Goal: Book appointment/travel/reservation

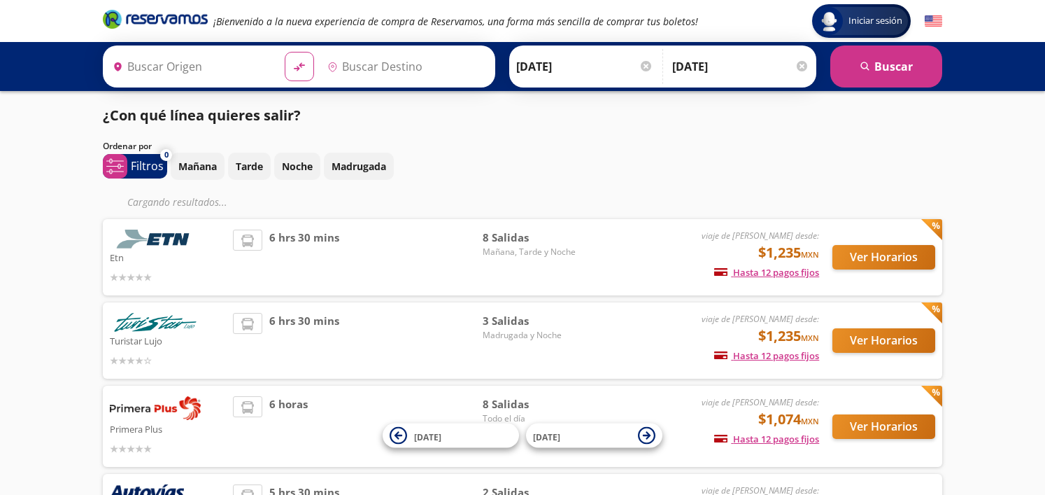
type input "[GEOGRAPHIC_DATA], [GEOGRAPHIC_DATA]"
type input "Toluca, [GEOGRAPHIC_DATA]"
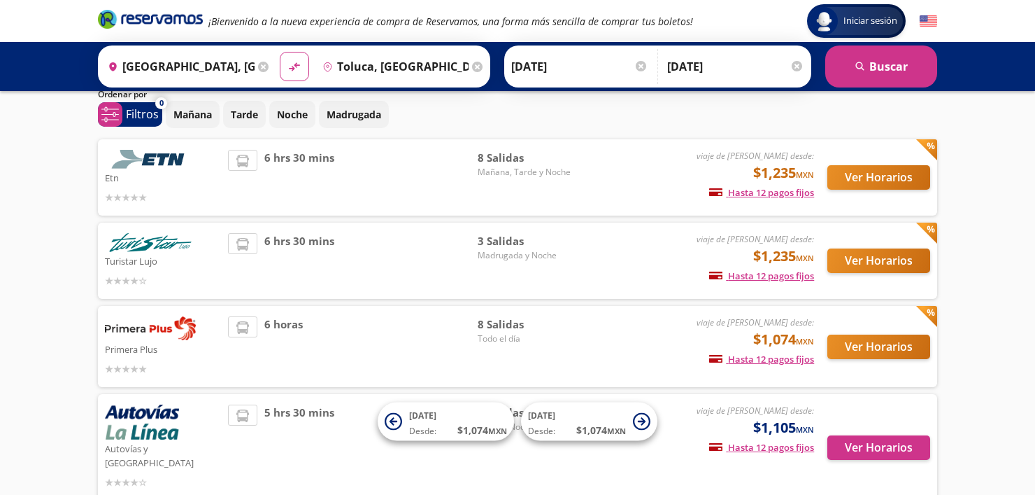
scroll to position [46, 0]
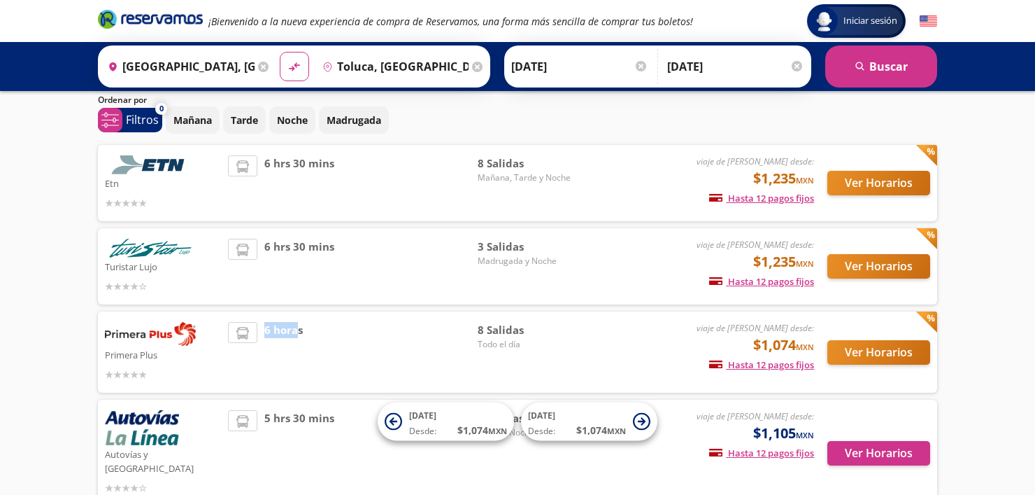
drag, startPoint x: 265, startPoint y: 332, endPoint x: 299, endPoint y: 332, distance: 33.6
click at [299, 332] on span "6 horas" at bounding box center [283, 352] width 38 height 60
click at [306, 332] on div "6 horas" at bounding box center [353, 352] width 250 height 60
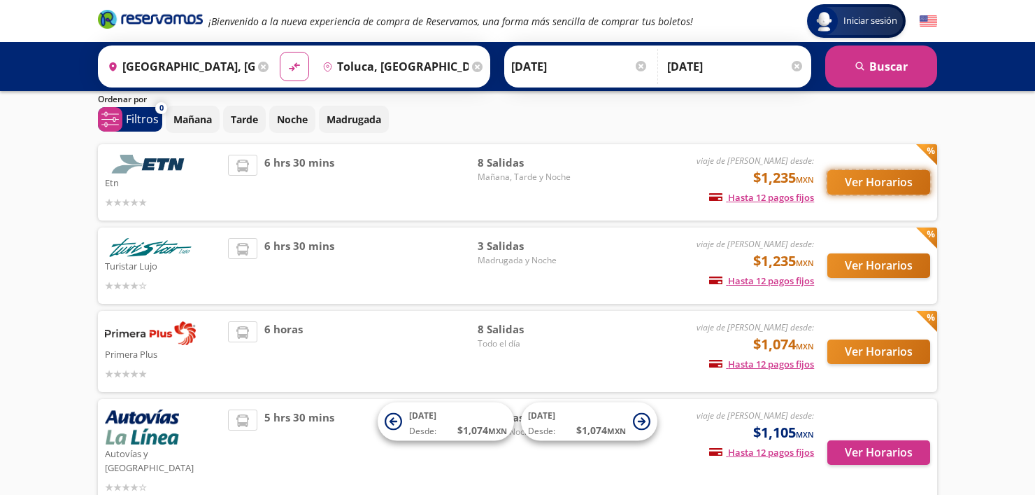
click at [889, 178] on button "Ver Horarios" at bounding box center [879, 182] width 103 height 24
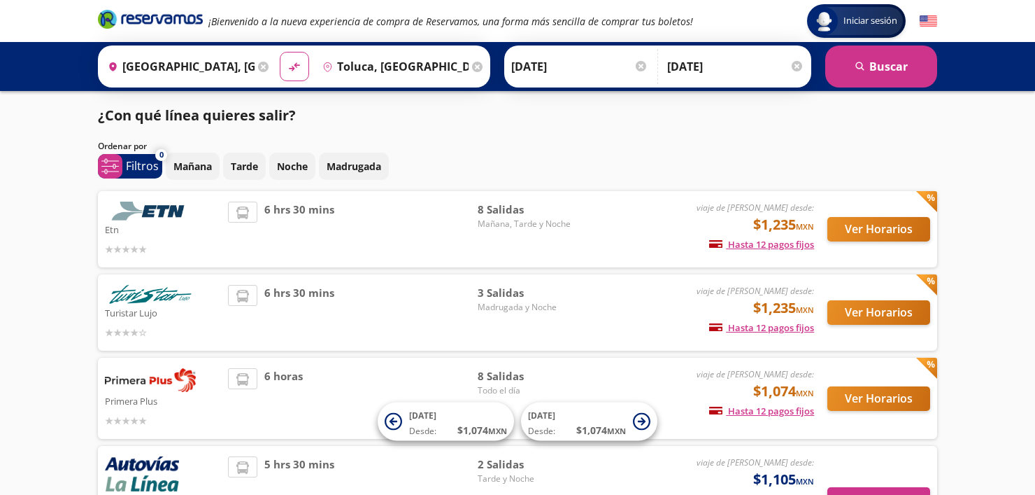
scroll to position [47, 0]
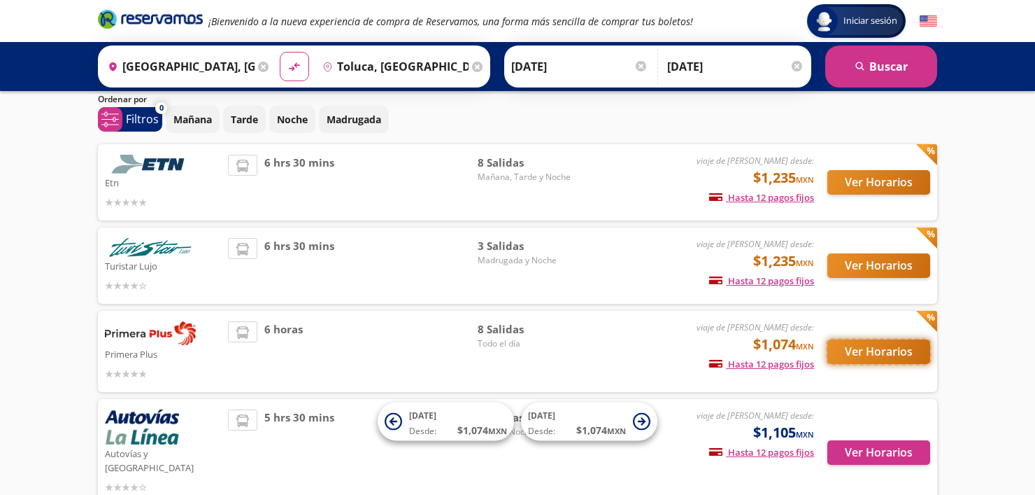
click at [883, 352] on button "Ver Horarios" at bounding box center [879, 351] width 103 height 24
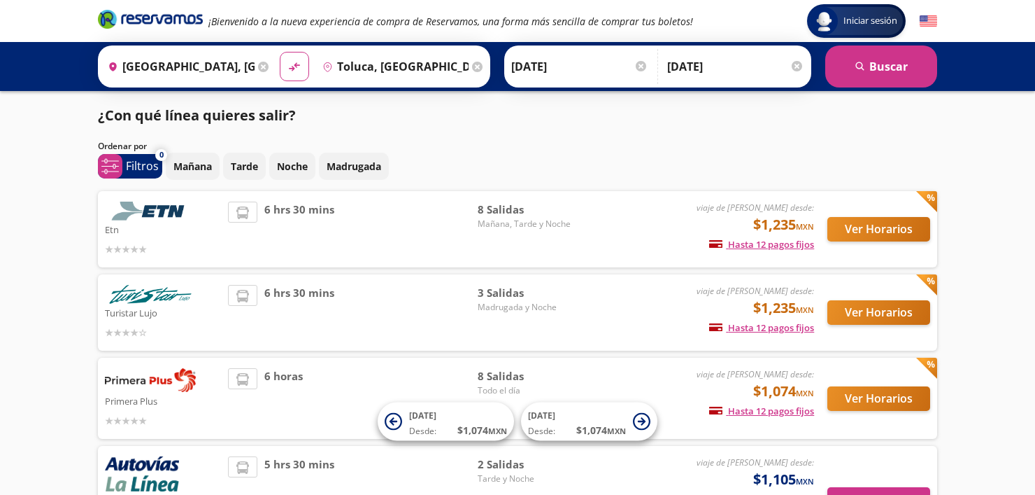
scroll to position [47, 0]
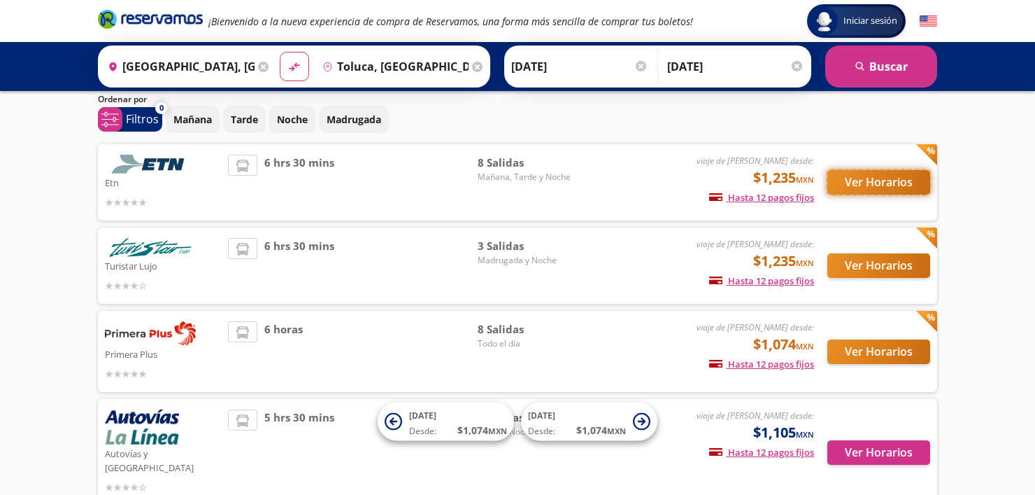
click at [875, 187] on button "Ver Horarios" at bounding box center [879, 182] width 103 height 24
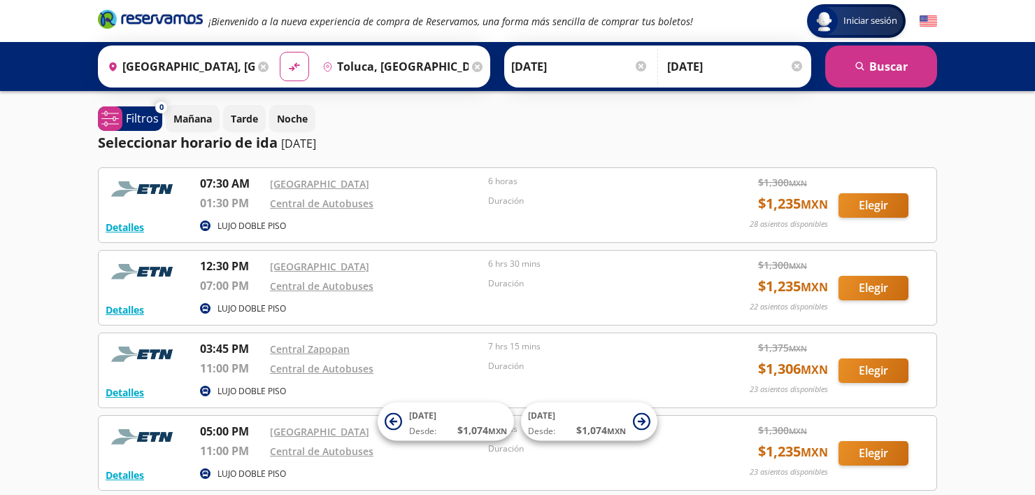
drag, startPoint x: 762, startPoint y: 206, endPoint x: 828, endPoint y: 204, distance: 65.8
click at [828, 204] on span "$ 1,235 MXN" at bounding box center [793, 203] width 70 height 21
click at [657, 215] on div "Duración" at bounding box center [593, 205] width 211 height 22
click at [857, 205] on button "Elegir" at bounding box center [874, 205] width 70 height 24
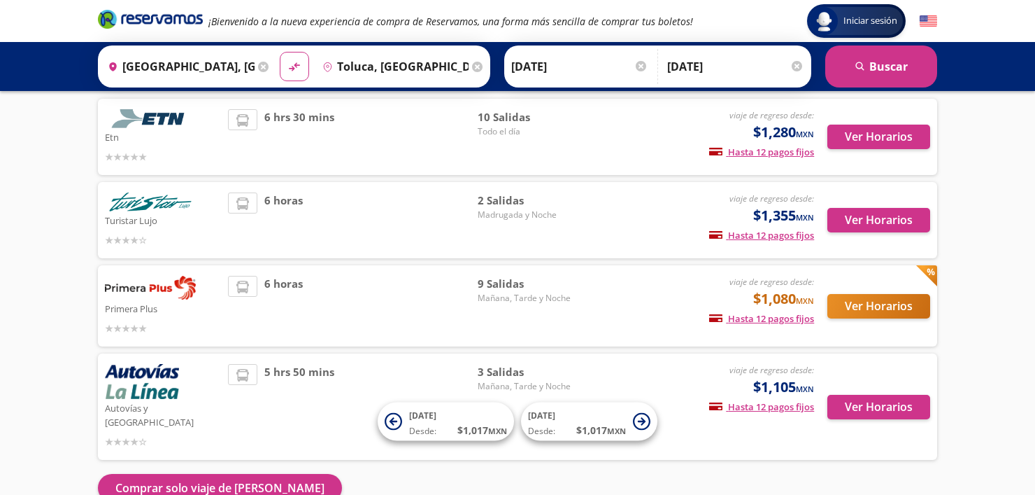
scroll to position [93, 0]
click at [869, 304] on button "Ver Horarios" at bounding box center [879, 305] width 103 height 24
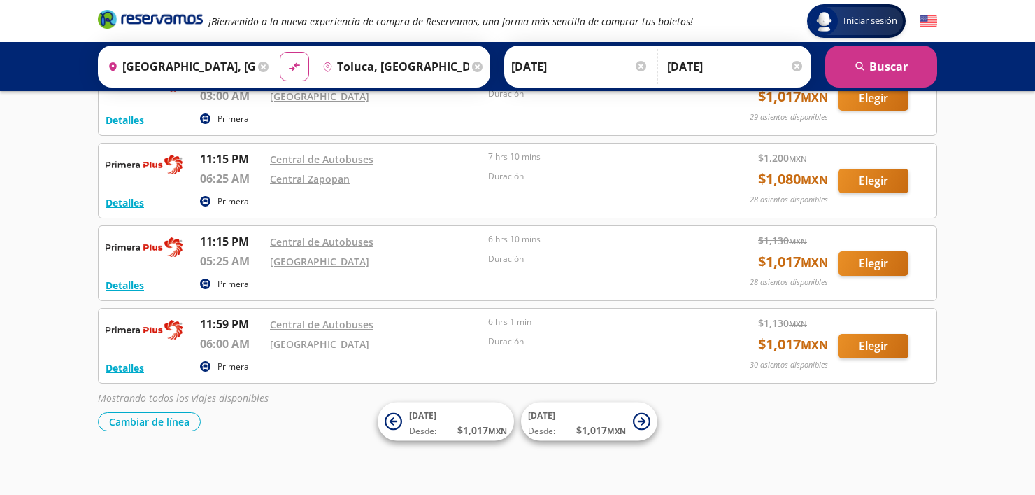
scroll to position [609, 0]
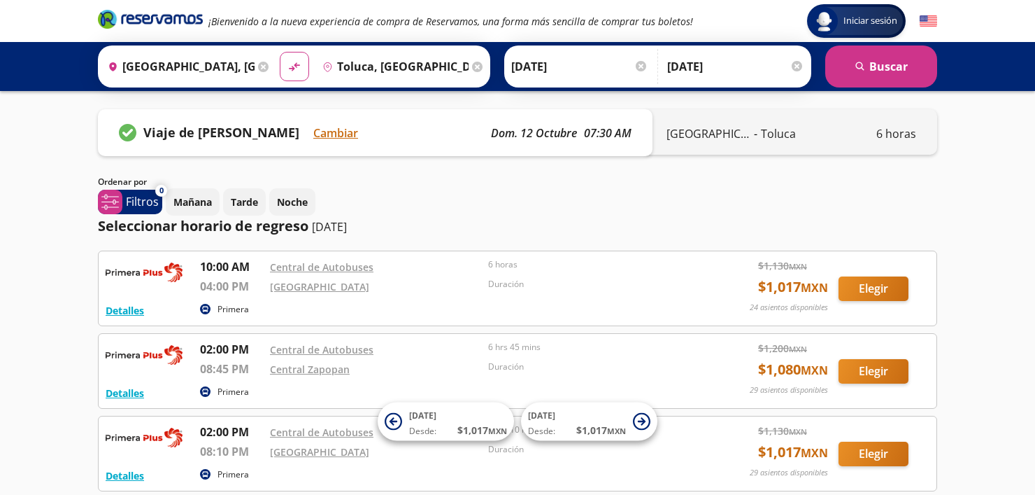
scroll to position [0, 0]
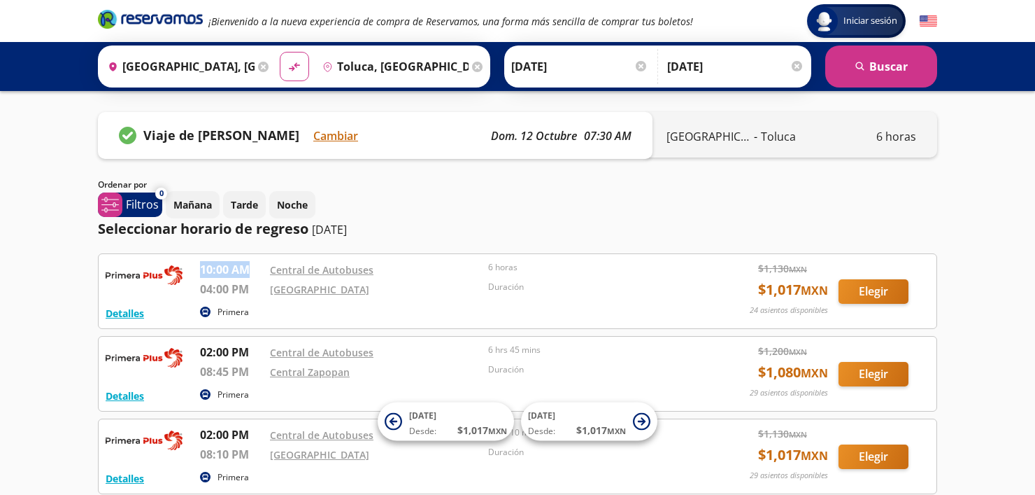
drag, startPoint x: 203, startPoint y: 271, endPoint x: 258, endPoint y: 274, distance: 55.3
click at [258, 274] on p "10:00 AM" at bounding box center [231, 269] width 63 height 17
click at [259, 281] on p "04:00 PM" at bounding box center [231, 289] width 63 height 17
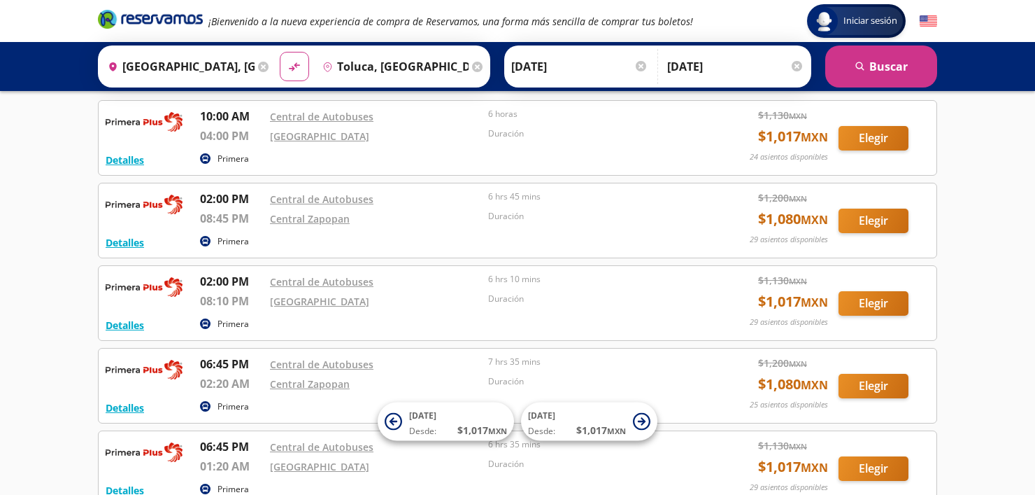
scroll to position [186, 0]
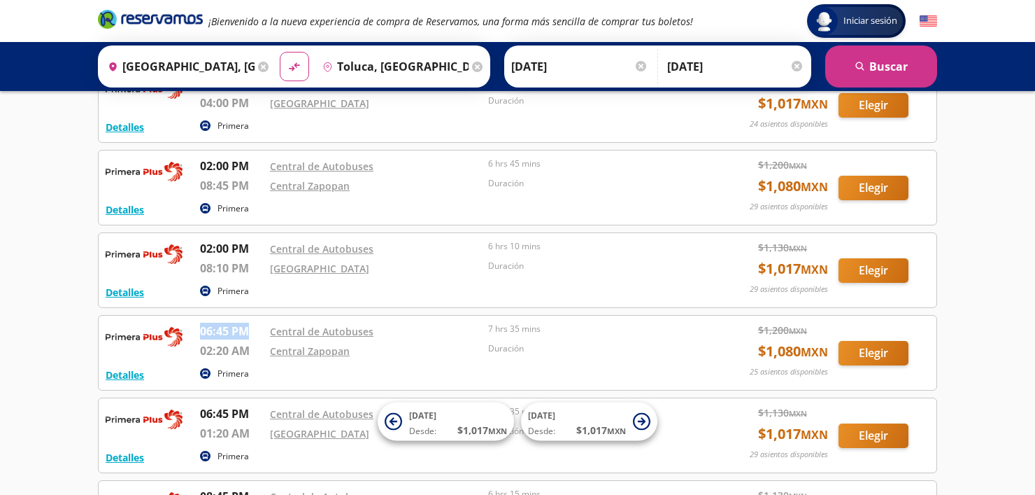
drag, startPoint x: 201, startPoint y: 328, endPoint x: 253, endPoint y: 334, distance: 52.2
click at [253, 334] on p "06:45 PM" at bounding box center [231, 331] width 63 height 17
drag, startPoint x: 199, startPoint y: 411, endPoint x: 250, endPoint y: 412, distance: 50.4
click at [250, 412] on p "06:45 PM" at bounding box center [231, 413] width 63 height 17
click at [250, 414] on p "06:45 PM" at bounding box center [231, 413] width 63 height 17
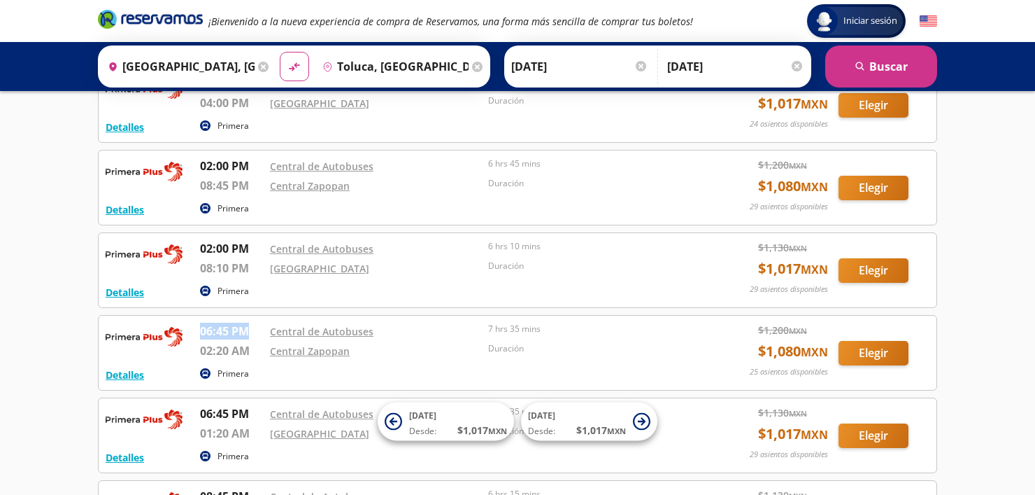
drag, startPoint x: 198, startPoint y: 327, endPoint x: 253, endPoint y: 327, distance: 55.3
click at [253, 327] on div "Detalles Primera 06:45 PM Central de Autobuses 02:20 AM Central Zapopan 7 hrs 3…" at bounding box center [518, 353] width 824 height 60
click at [254, 338] on div "06:45 PM" at bounding box center [231, 333] width 63 height 20
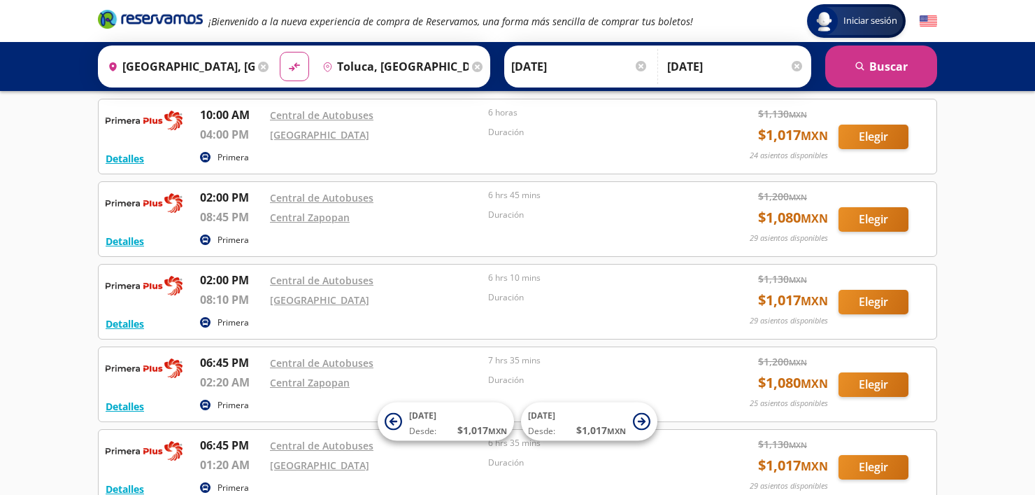
scroll to position [140, 0]
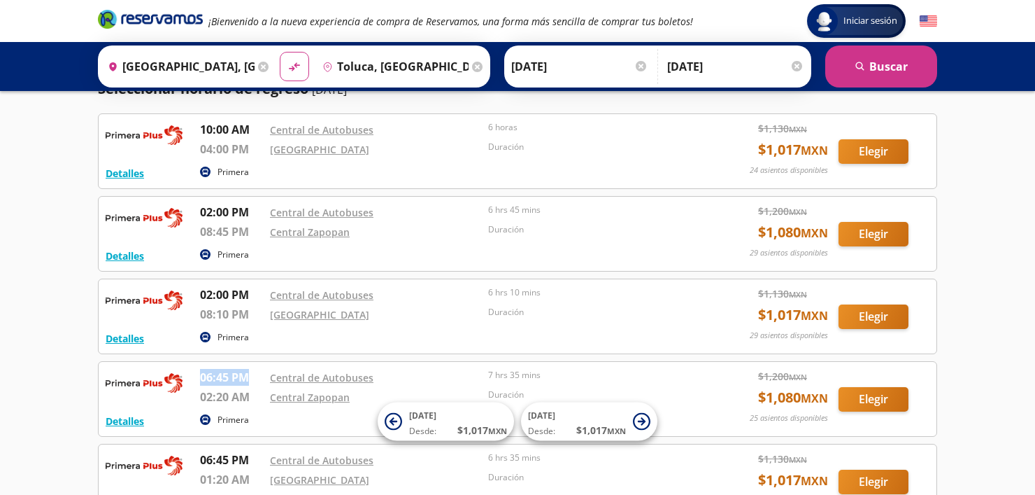
drag, startPoint x: 197, startPoint y: 374, endPoint x: 251, endPoint y: 381, distance: 54.3
click at [251, 381] on div "Detalles Primera 06:45 PM Central de Autobuses 02:20 AM Central Zapopan 7 hrs 3…" at bounding box center [518, 399] width 824 height 60
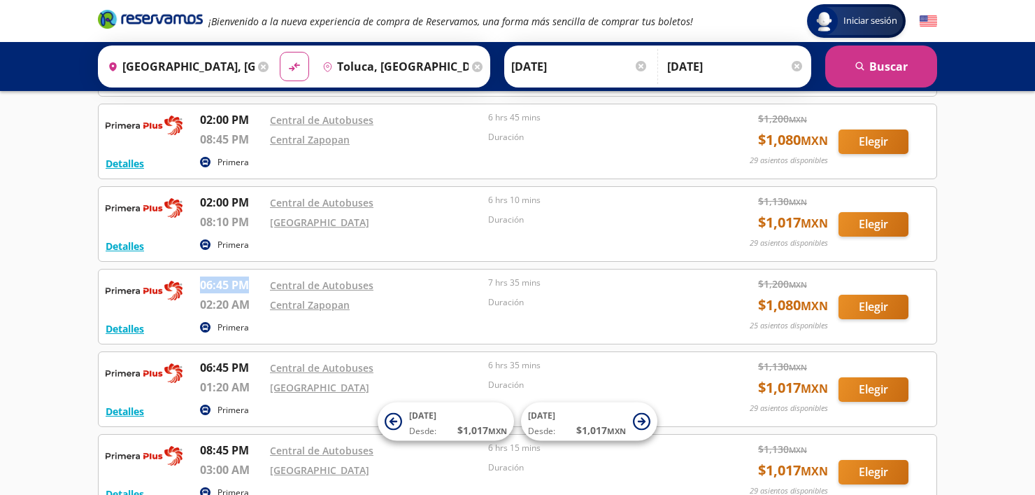
scroll to position [233, 0]
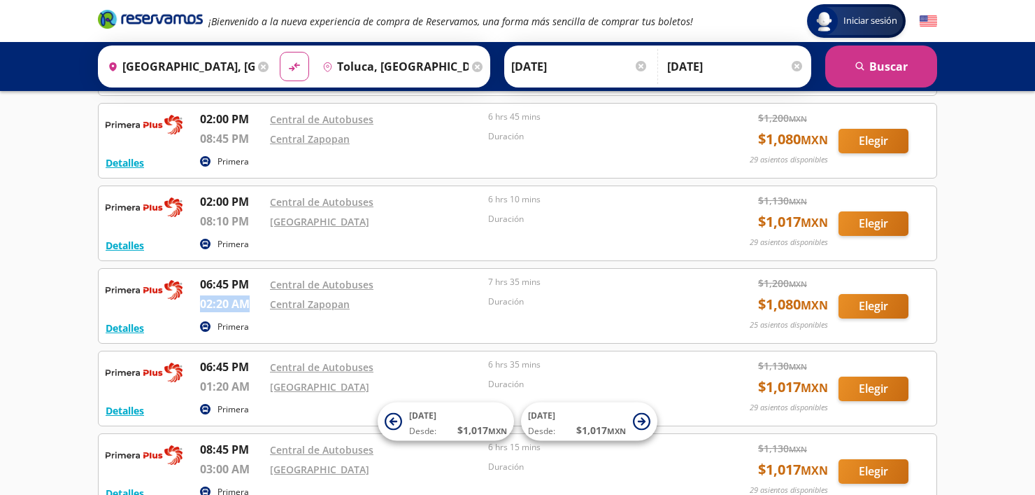
drag, startPoint x: 199, startPoint y: 301, endPoint x: 253, endPoint y: 301, distance: 53.9
click at [253, 301] on p "02:20 AM" at bounding box center [231, 303] width 63 height 17
click at [255, 305] on p "02:20 AM" at bounding box center [231, 303] width 63 height 17
drag, startPoint x: 198, startPoint y: 383, endPoint x: 252, endPoint y: 383, distance: 53.9
click at [252, 383] on div "Detalles Primera 06:45 PM Central de Autobuses 01:20 AM Central Nueva 6 hrs 35 …" at bounding box center [518, 388] width 824 height 60
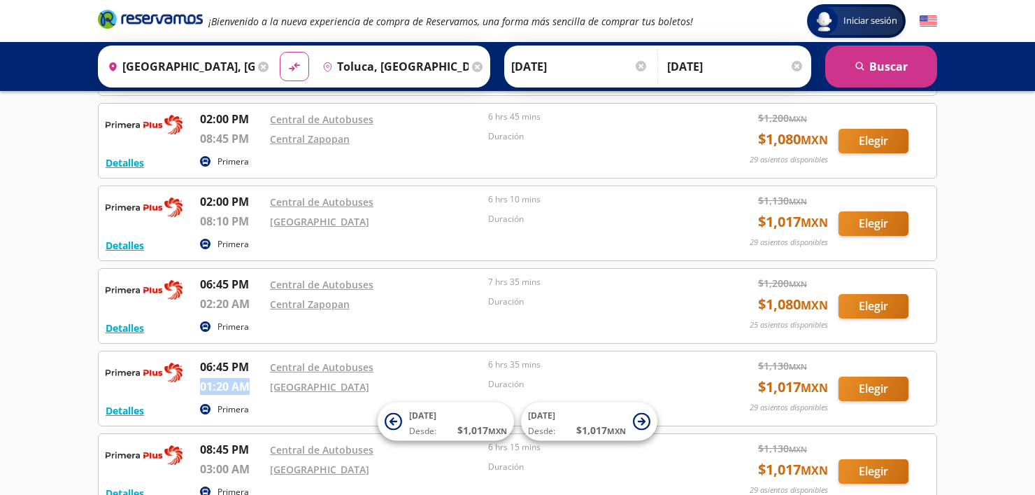
click at [255, 382] on p "01:20 AM" at bounding box center [231, 386] width 63 height 17
drag, startPoint x: 200, startPoint y: 364, endPoint x: 249, endPoint y: 364, distance: 49.0
click at [249, 364] on p "06:45 PM" at bounding box center [231, 366] width 63 height 17
click at [250, 364] on p "06:45 PM" at bounding box center [231, 366] width 63 height 17
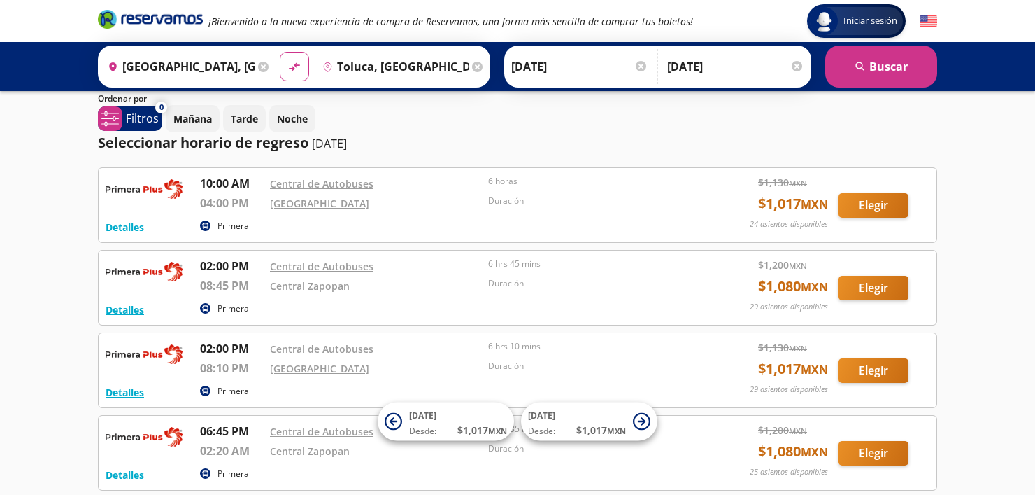
scroll to position [46, 0]
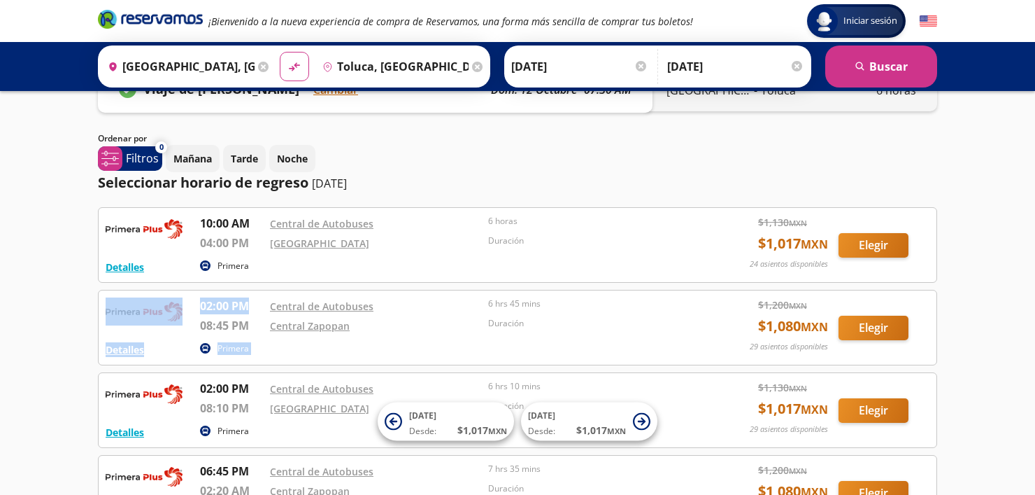
drag, startPoint x: 215, startPoint y: 305, endPoint x: 251, endPoint y: 307, distance: 36.4
click at [251, 307] on div "Detalles Primera 02:00 PM Central de Autobuses 08:45 PM Central Zapopan 6 hrs 4…" at bounding box center [518, 327] width 824 height 60
click at [253, 312] on p "02:00 PM" at bounding box center [231, 305] width 63 height 17
drag, startPoint x: 251, startPoint y: 302, endPoint x: 198, endPoint y: 304, distance: 53.2
click at [198, 304] on div "Detalles Primera 02:00 PM Central de Autobuses 08:45 PM Central Zapopan 6 hrs 4…" at bounding box center [518, 327] width 824 height 60
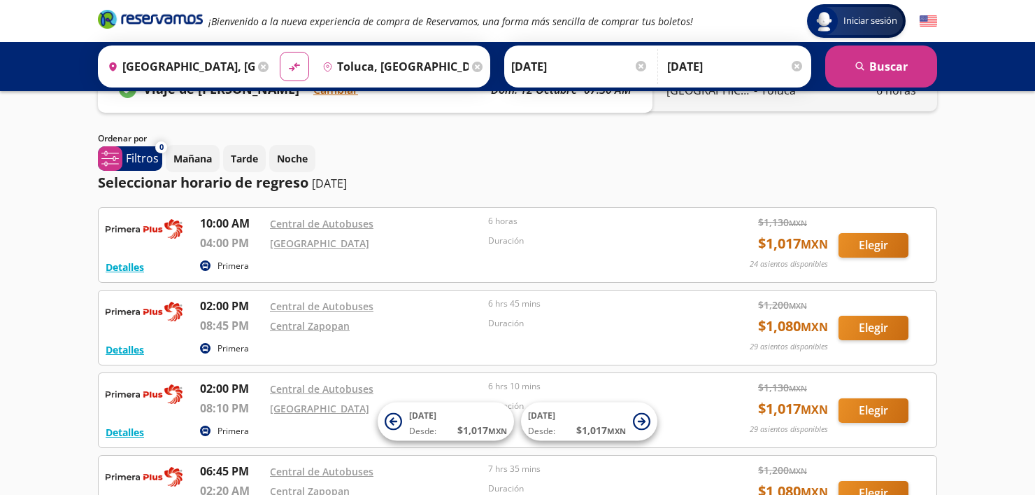
click at [198, 320] on div "Detalles Primera 02:00 PM Central de Autobuses 08:45 PM Central Zapopan 6 hrs 4…" at bounding box center [518, 327] width 824 height 60
drag, startPoint x: 200, startPoint y: 326, endPoint x: 256, endPoint y: 325, distance: 56.0
click at [256, 325] on p "08:45 PM" at bounding box center [231, 325] width 63 height 17
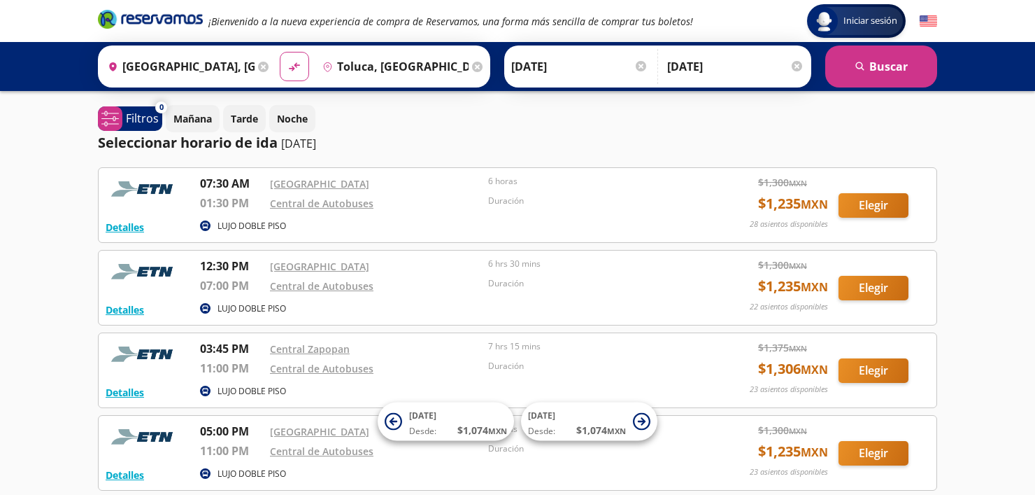
click at [402, 124] on div "Mañana Tarde Noche" at bounding box center [552, 118] width 772 height 27
drag, startPoint x: 200, startPoint y: 198, endPoint x: 343, endPoint y: 203, distance: 142.8
click at [322, 202] on div "07:30 AM [GEOGRAPHIC_DATA] 01:30 PM Central de Autobuses 6 horas Duración" at bounding box center [449, 195] width 499 height 41
click at [395, 203] on div "Central de Autobuses" at bounding box center [375, 202] width 211 height 17
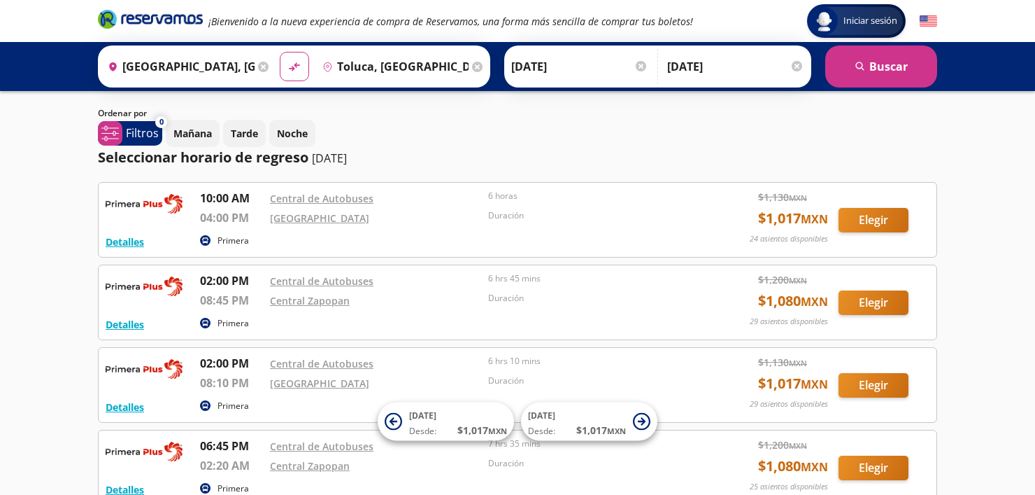
scroll to position [93, 0]
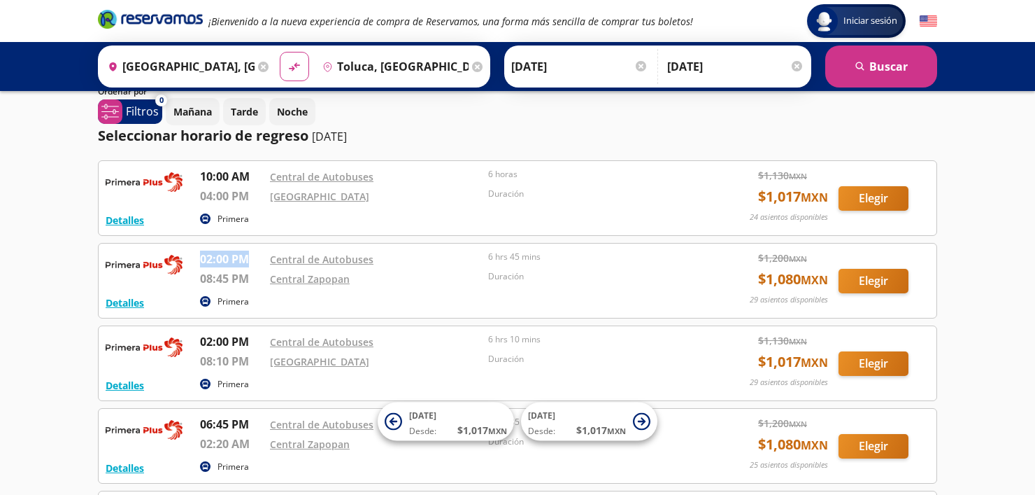
drag, startPoint x: 199, startPoint y: 256, endPoint x: 262, endPoint y: 256, distance: 62.3
click at [262, 256] on p "02:00 PM" at bounding box center [231, 258] width 63 height 17
click at [246, 278] on p "08:45 PM" at bounding box center [231, 278] width 63 height 17
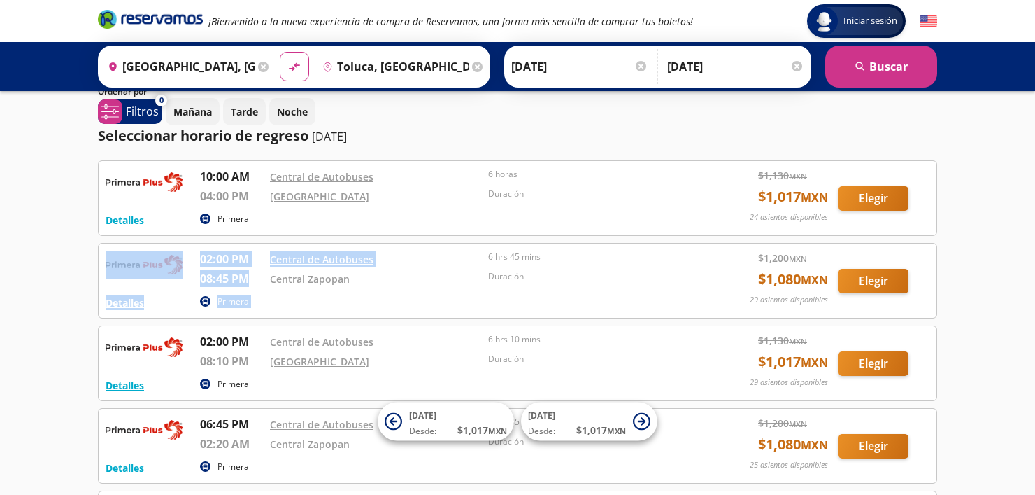
drag, startPoint x: 253, startPoint y: 281, endPoint x: 192, endPoint y: 260, distance: 64.4
click at [192, 260] on div "Detalles Primera 02:00 PM Central de Autobuses 08:45 PM Central Zapopan 6 hrs 4…" at bounding box center [518, 280] width 824 height 60
drag, startPoint x: 192, startPoint y: 276, endPoint x: 204, endPoint y: 278, distance: 12.1
click at [192, 276] on div "Detalles Primera 02:00 PM Central de Autobuses 08:45 PM Central Zapopan 6 hrs 4…" at bounding box center [518, 280] width 824 height 60
drag, startPoint x: 257, startPoint y: 278, endPoint x: 200, endPoint y: 257, distance: 60.2
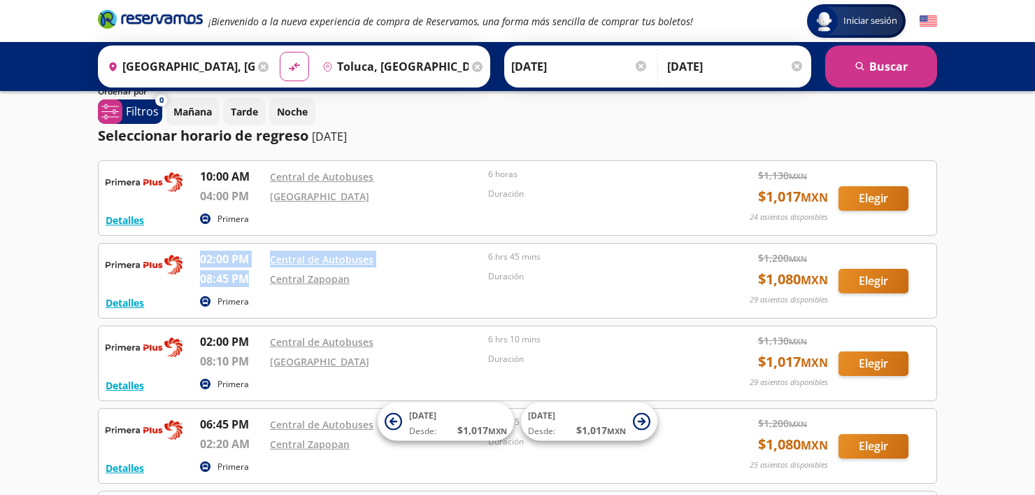
click at [200, 257] on div "02:00 PM Central de Autobuses 08:45 PM Central Zapopan 6 hrs 45 mins Duración" at bounding box center [449, 270] width 499 height 41
click at [261, 270] on p "08:45 PM" at bounding box center [231, 278] width 63 height 17
drag, startPoint x: 236, startPoint y: 271, endPoint x: 203, endPoint y: 259, distance: 35.6
click at [203, 259] on div "02:00 PM Central de Autobuses 08:45 PM Central Zapopan 6 hrs 45 mins Duración" at bounding box center [449, 270] width 499 height 41
click at [200, 260] on p "02:00 PM" at bounding box center [231, 258] width 63 height 17
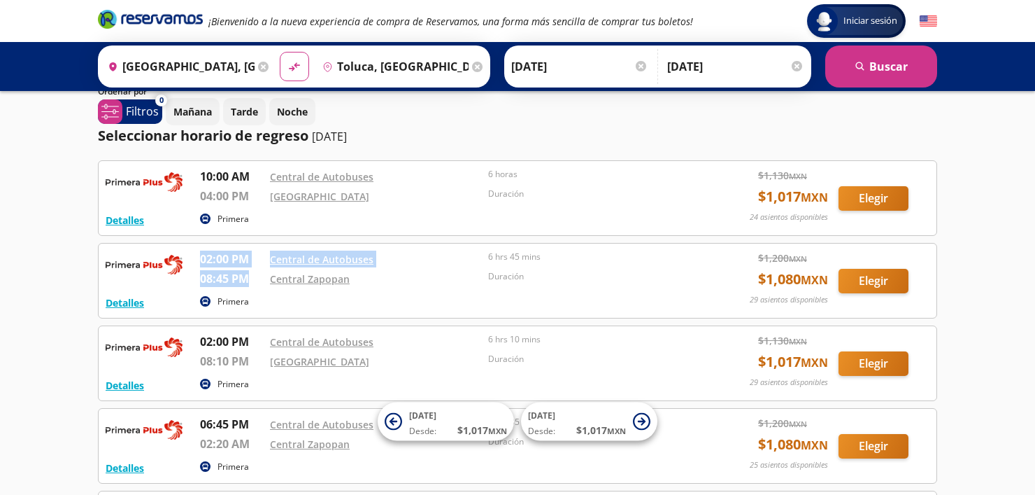
drag, startPoint x: 200, startPoint y: 257, endPoint x: 257, endPoint y: 271, distance: 58.2
click at [257, 271] on div "02:00 PM Central de Autobuses 08:45 PM Central Zapopan 6 hrs 45 mins Duración" at bounding box center [449, 270] width 499 height 41
click at [256, 279] on p "08:45 PM" at bounding box center [231, 278] width 63 height 17
drag, startPoint x: 256, startPoint y: 279, endPoint x: 193, endPoint y: 264, distance: 64.7
click at [193, 264] on div "Detalles Primera 02:00 PM Central de Autobuses 08:45 PM Central Zapopan 6 hrs 4…" at bounding box center [518, 280] width 824 height 60
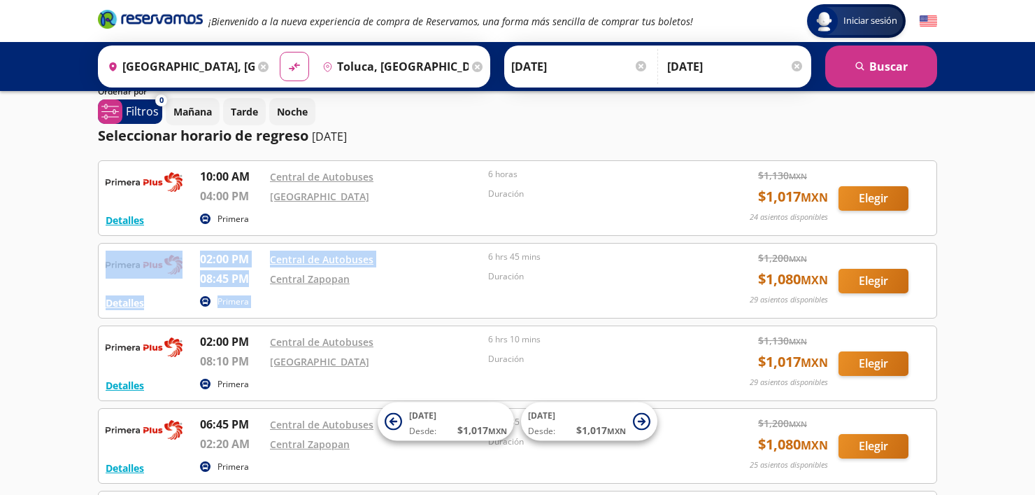
click at [254, 271] on p "08:45 PM" at bounding box center [231, 278] width 63 height 17
drag, startPoint x: 253, startPoint y: 280, endPoint x: 197, endPoint y: 257, distance: 59.9
click at [197, 257] on div "Detalles Primera 02:00 PM Central de Autobuses 08:45 PM Central Zapopan 6 hrs 4…" at bounding box center [518, 280] width 824 height 60
click at [254, 279] on p "08:45 PM" at bounding box center [231, 278] width 63 height 17
